Goal: Task Accomplishment & Management: Complete application form

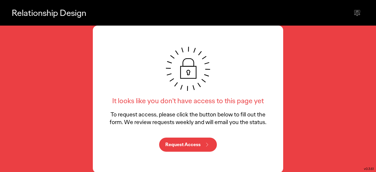
click at [179, 141] on button "Request Access" at bounding box center [188, 145] width 58 height 14
click at [173, 144] on p "Request Access" at bounding box center [182, 145] width 35 height 5
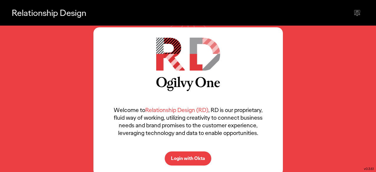
click at [187, 157] on p "Login with Okta" at bounding box center [188, 158] width 34 height 5
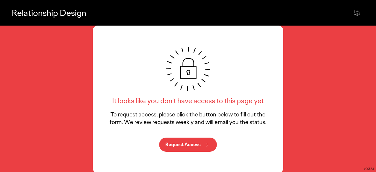
click at [178, 144] on p "Request Access" at bounding box center [182, 145] width 35 height 5
